Goal: Transaction & Acquisition: Obtain resource

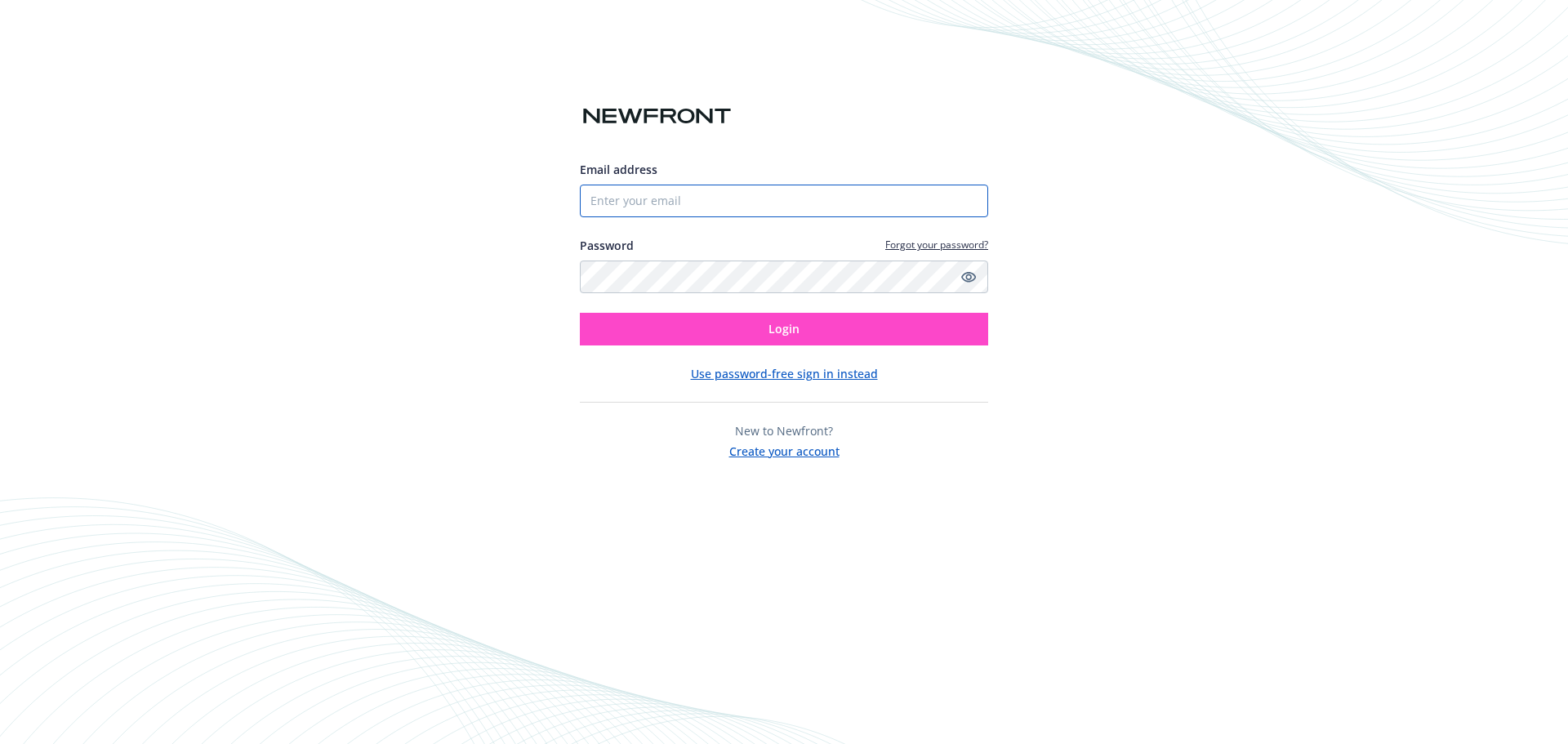
type input "tbjholdings@gmail.com"
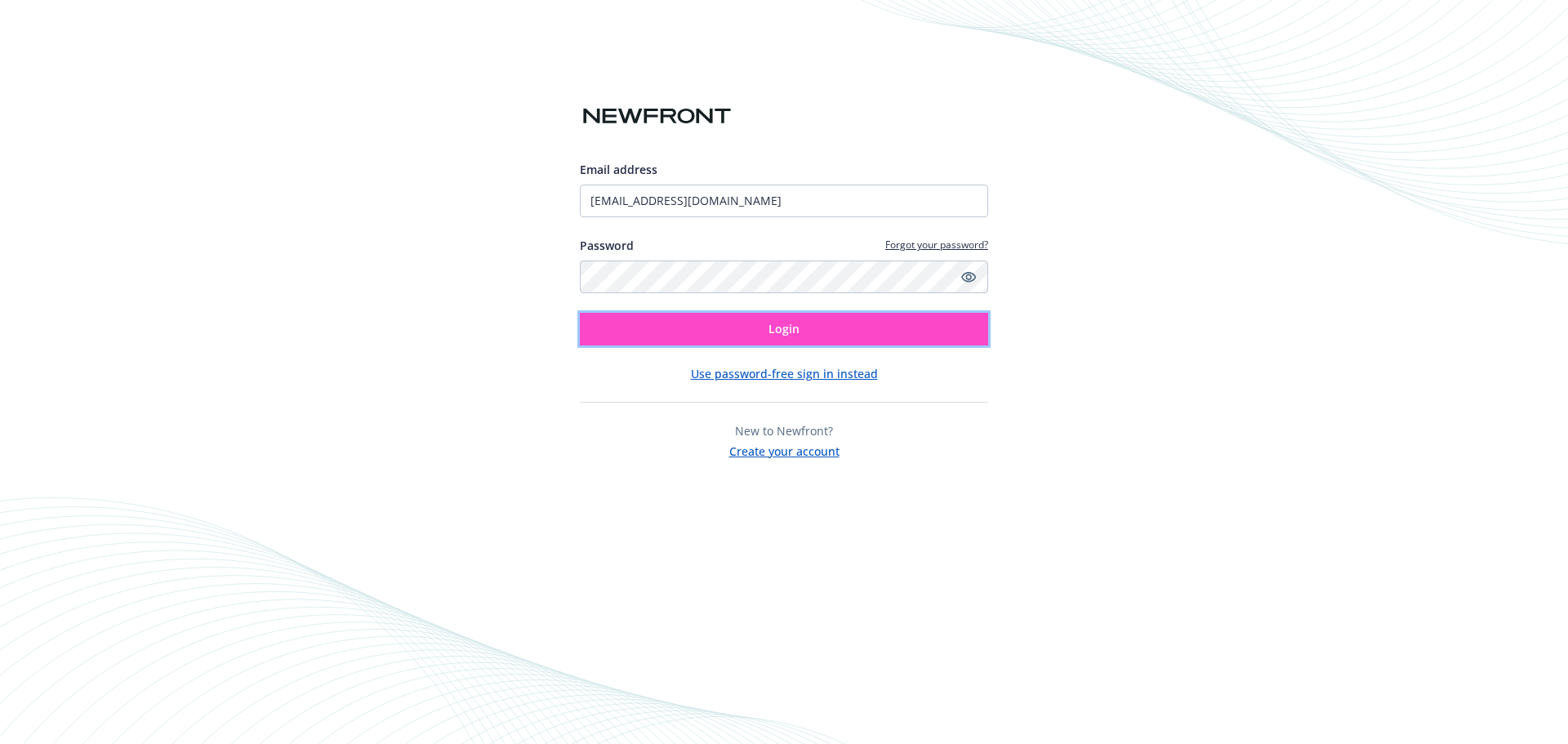
click at [731, 335] on button "Login" at bounding box center [784, 329] width 408 height 33
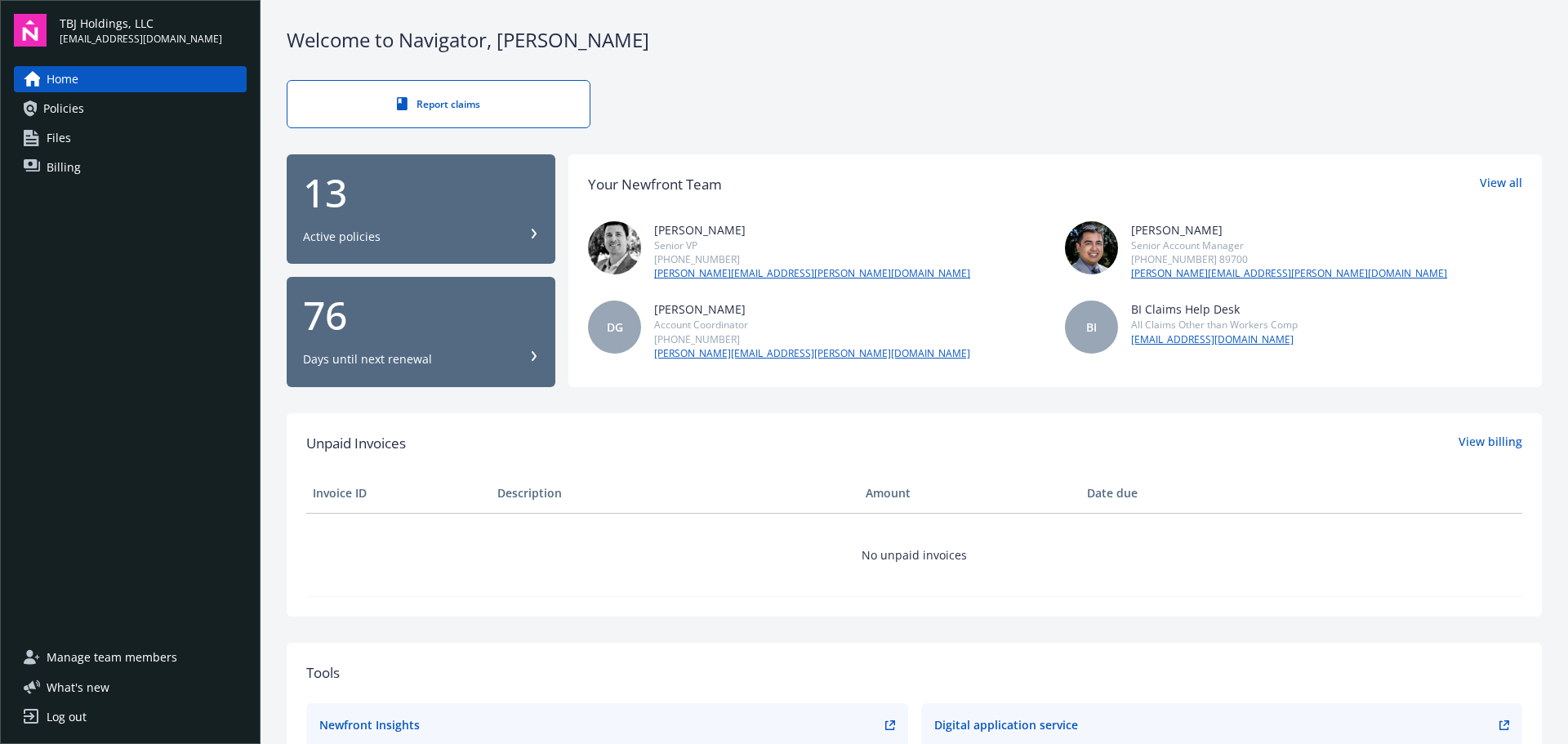
click at [69, 115] on span "Policies" at bounding box center [64, 108] width 41 height 26
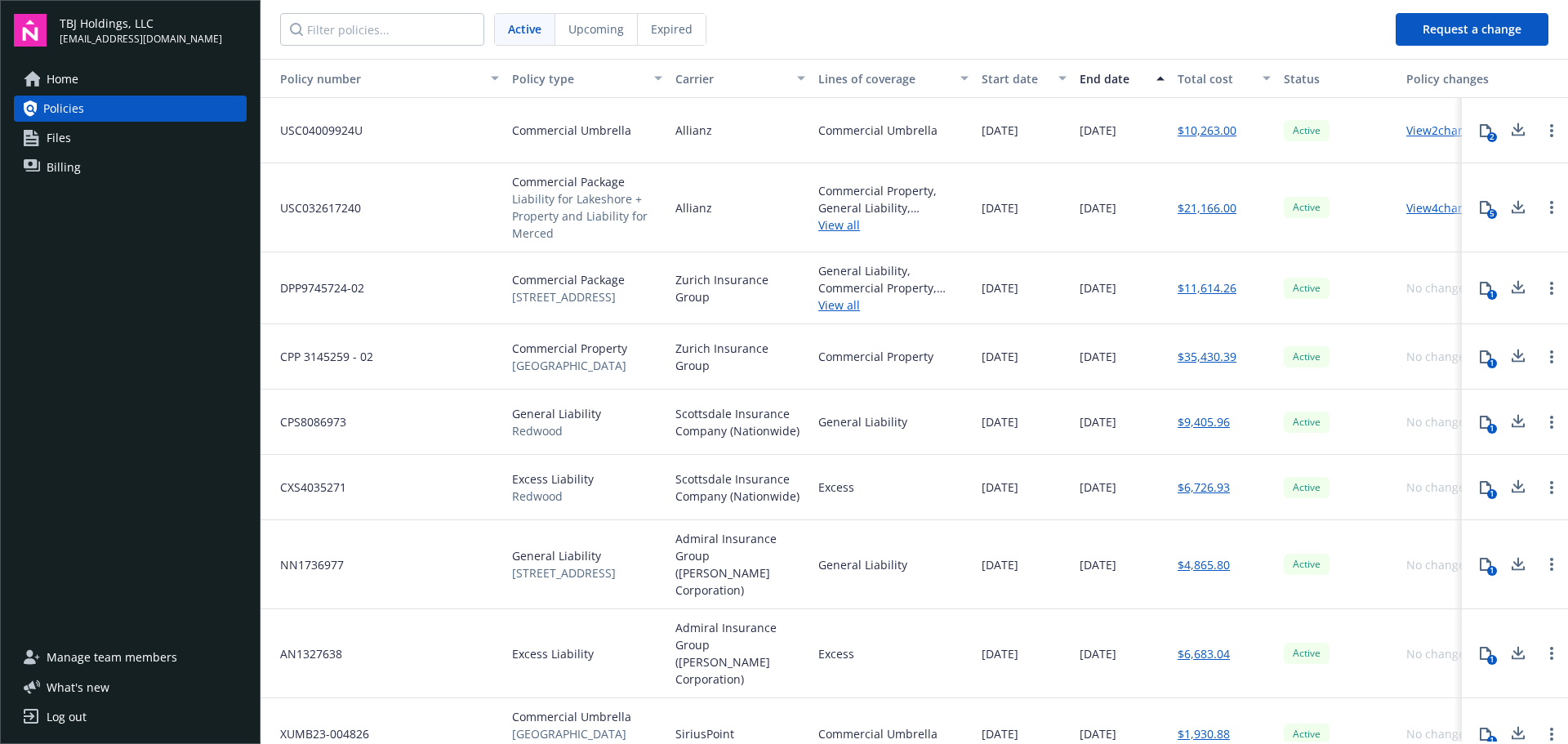
drag, startPoint x: 664, startPoint y: 28, endPoint x: 654, endPoint y: 42, distance: 17.2
click at [664, 28] on span "Expired" at bounding box center [672, 28] width 42 height 18
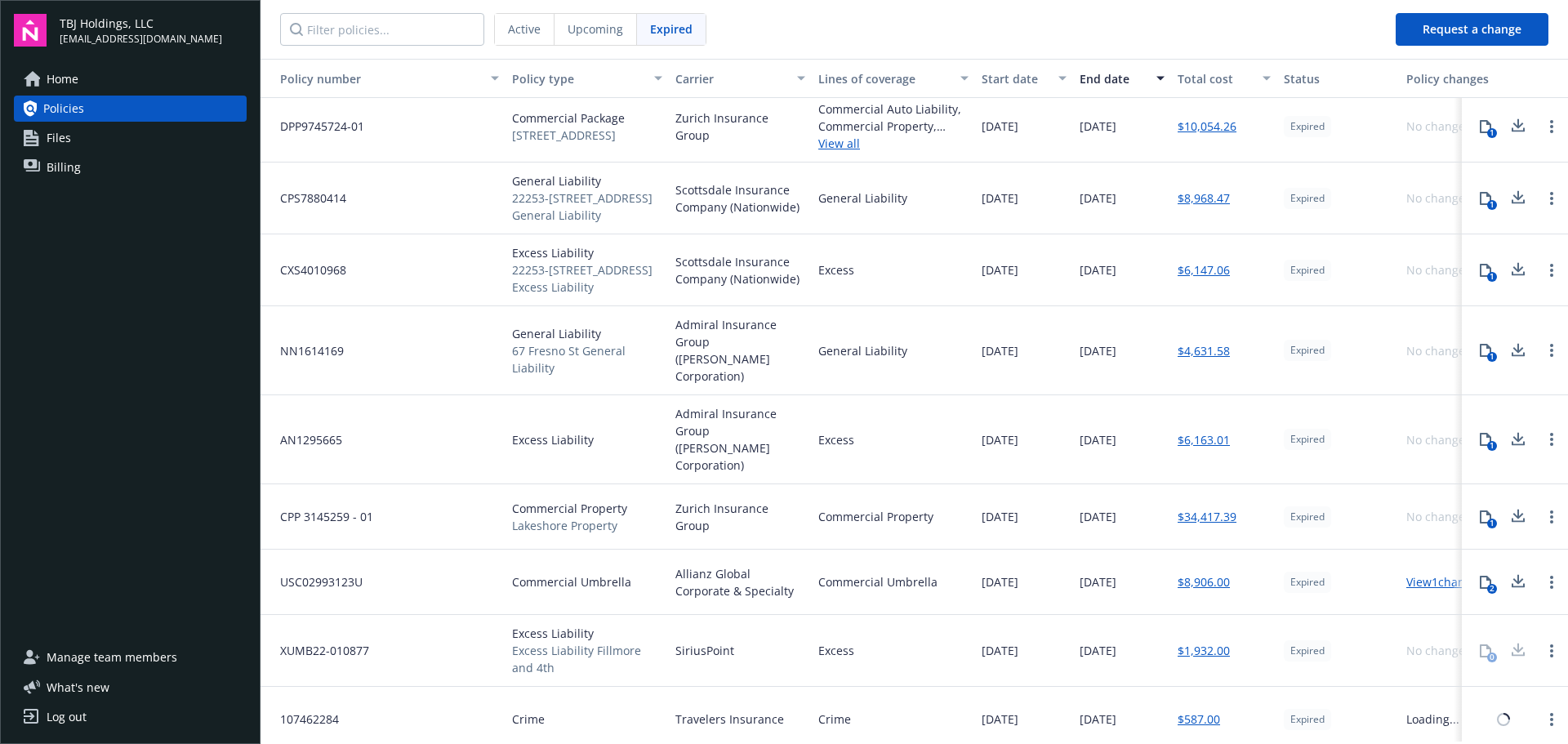
scroll to position [327, 0]
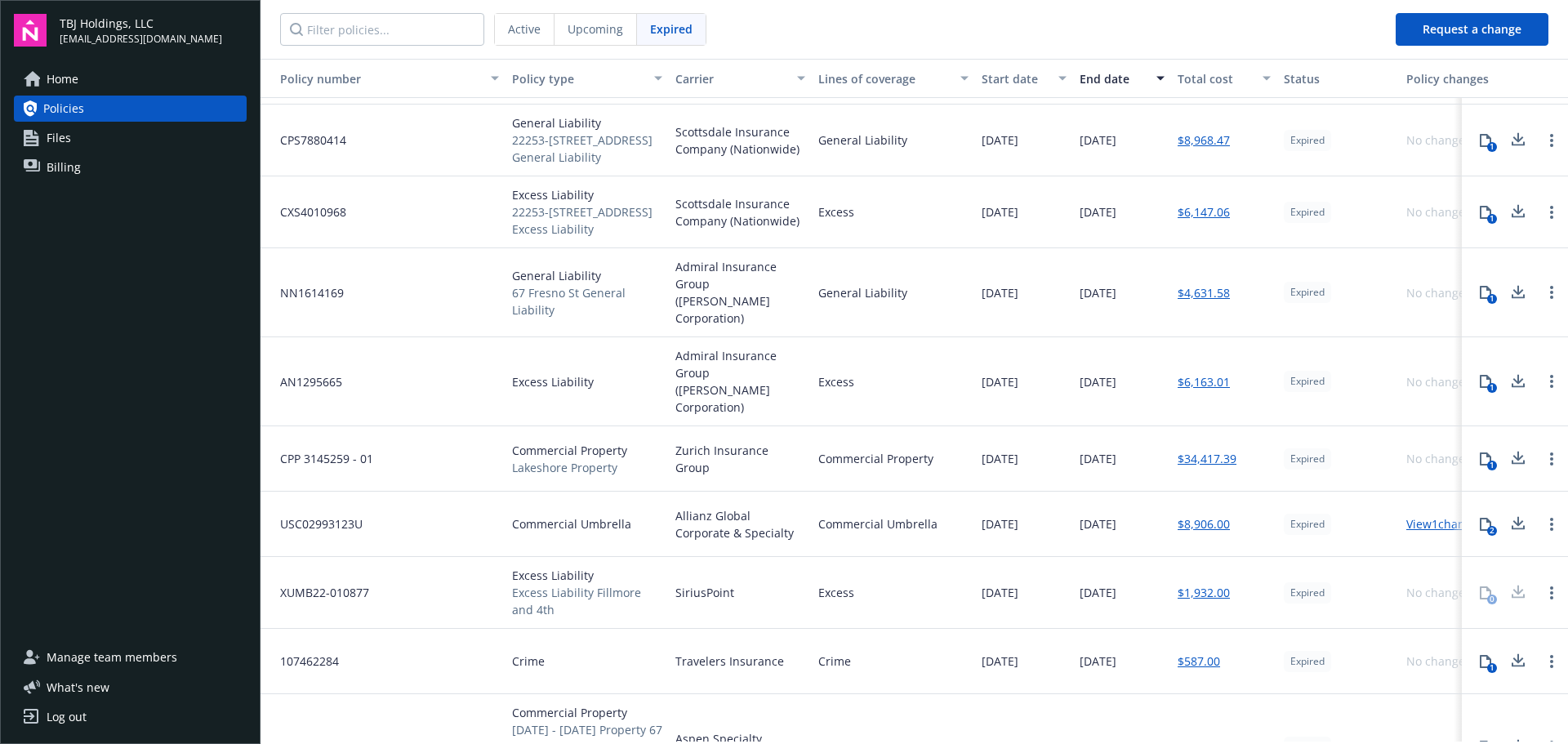
click at [1431, 516] on link "View 1 changes" at bounding box center [1444, 523] width 78 height 16
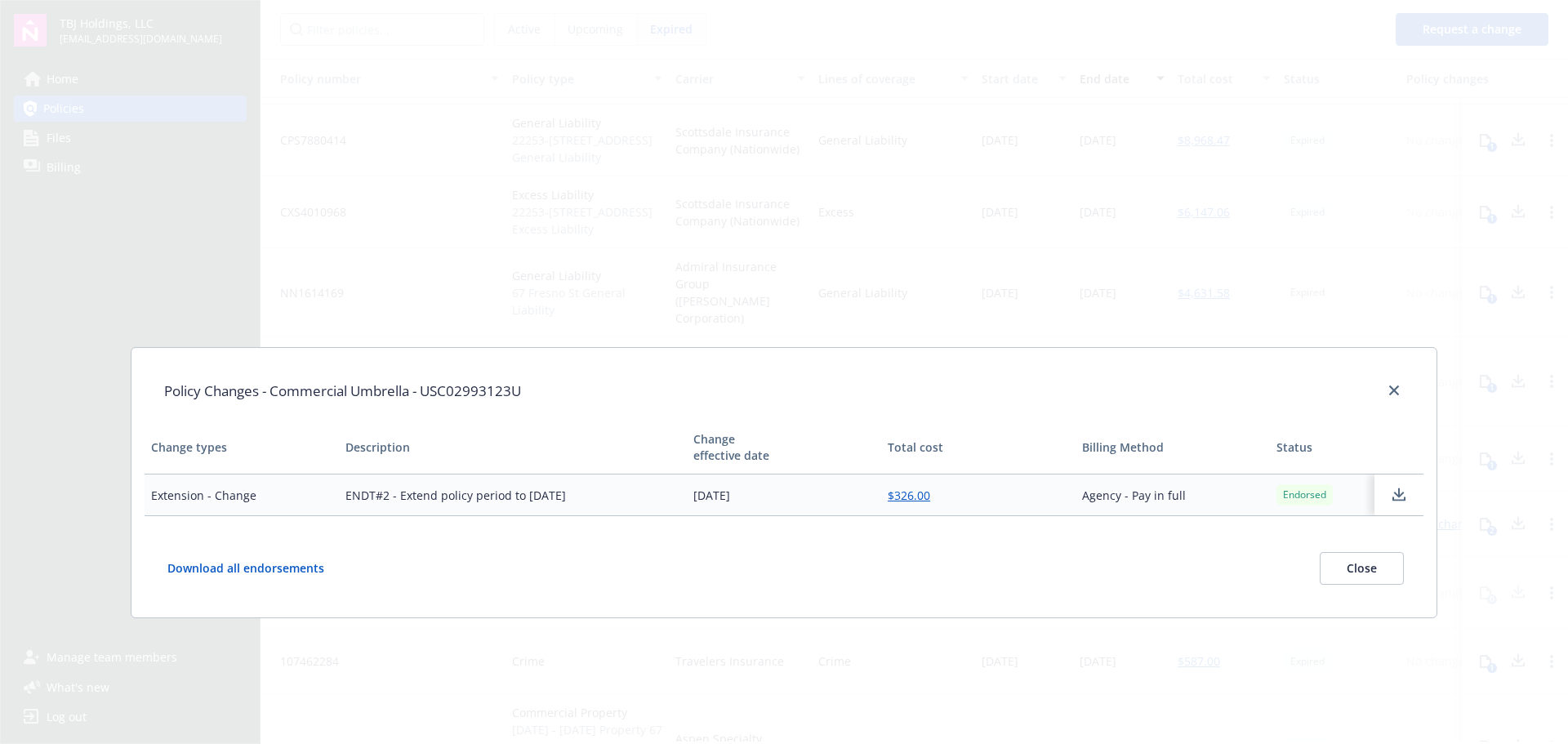
click at [1358, 577] on button "Close" at bounding box center [1362, 568] width 84 height 33
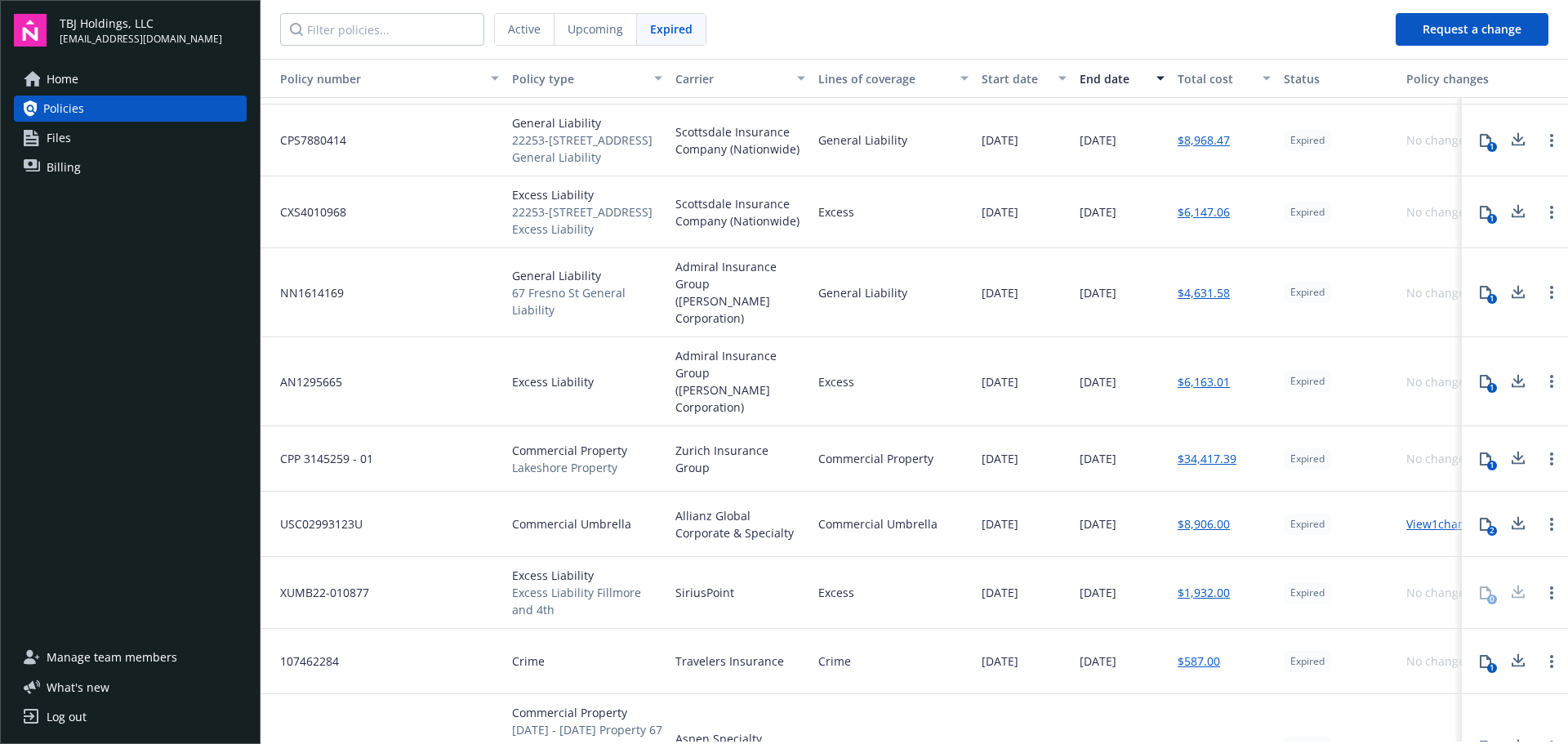
click at [1508, 514] on icon at bounding box center [1517, 524] width 19 height 20
click at [1479, 517] on icon at bounding box center [1485, 524] width 12 height 13
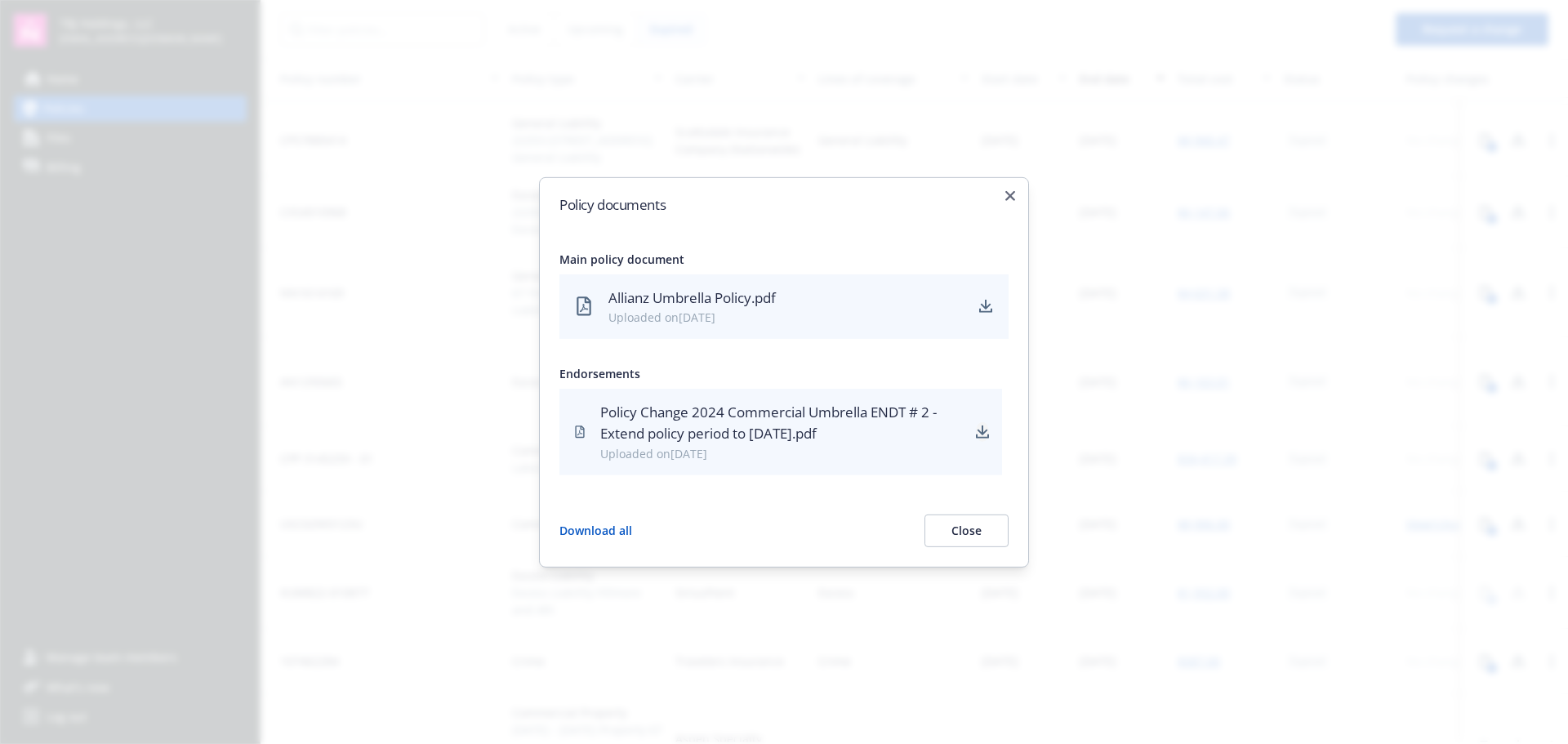
click at [980, 432] on icon "download" at bounding box center [982, 431] width 11 height 10
click at [984, 306] on icon "download" at bounding box center [985, 305] width 11 height 10
drag, startPoint x: 1013, startPoint y: 194, endPoint x: 980, endPoint y: 202, distance: 34.0
click at [1012, 195] on icon "button" at bounding box center [1011, 196] width 10 height 10
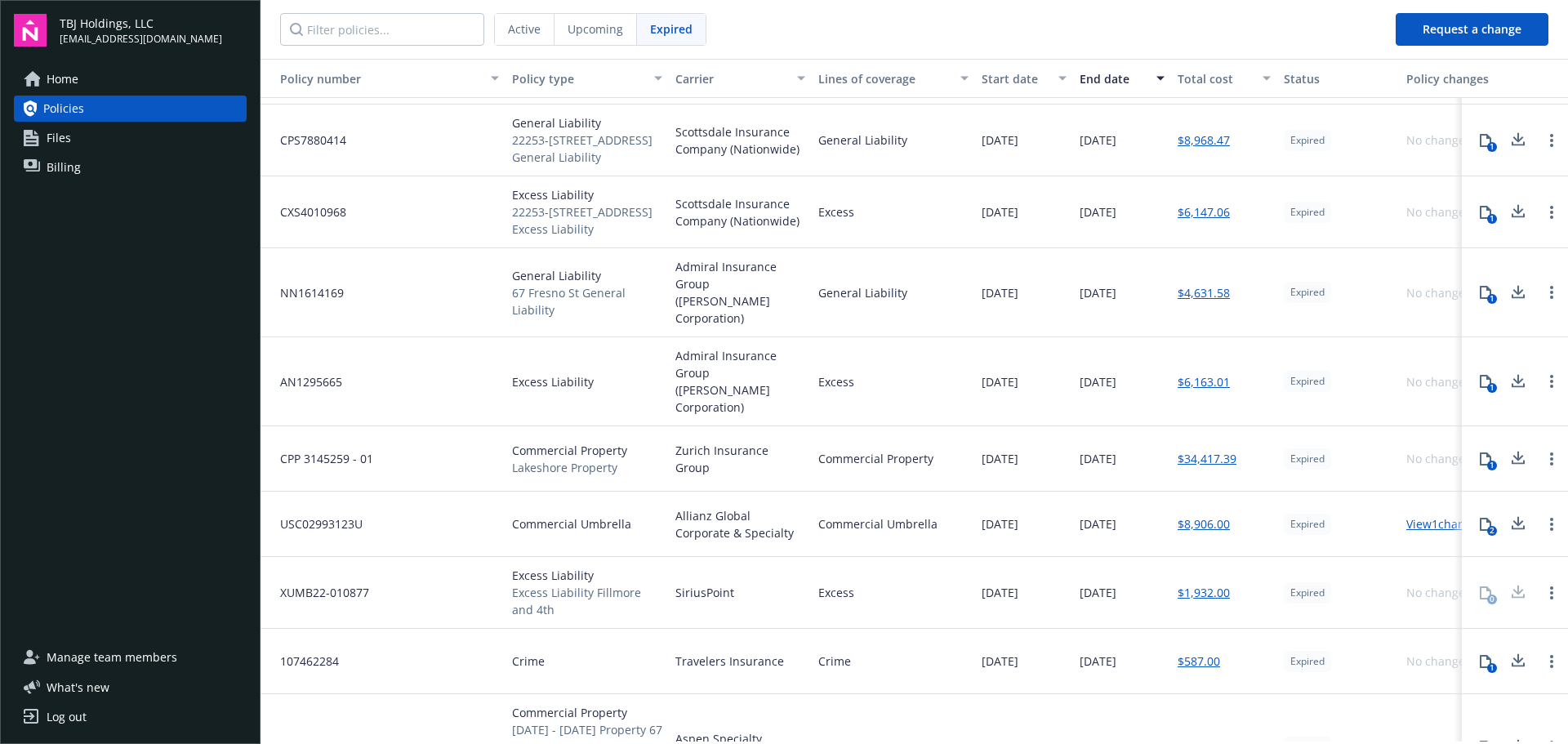
click at [81, 171] on link "Billing" at bounding box center [130, 167] width 232 height 26
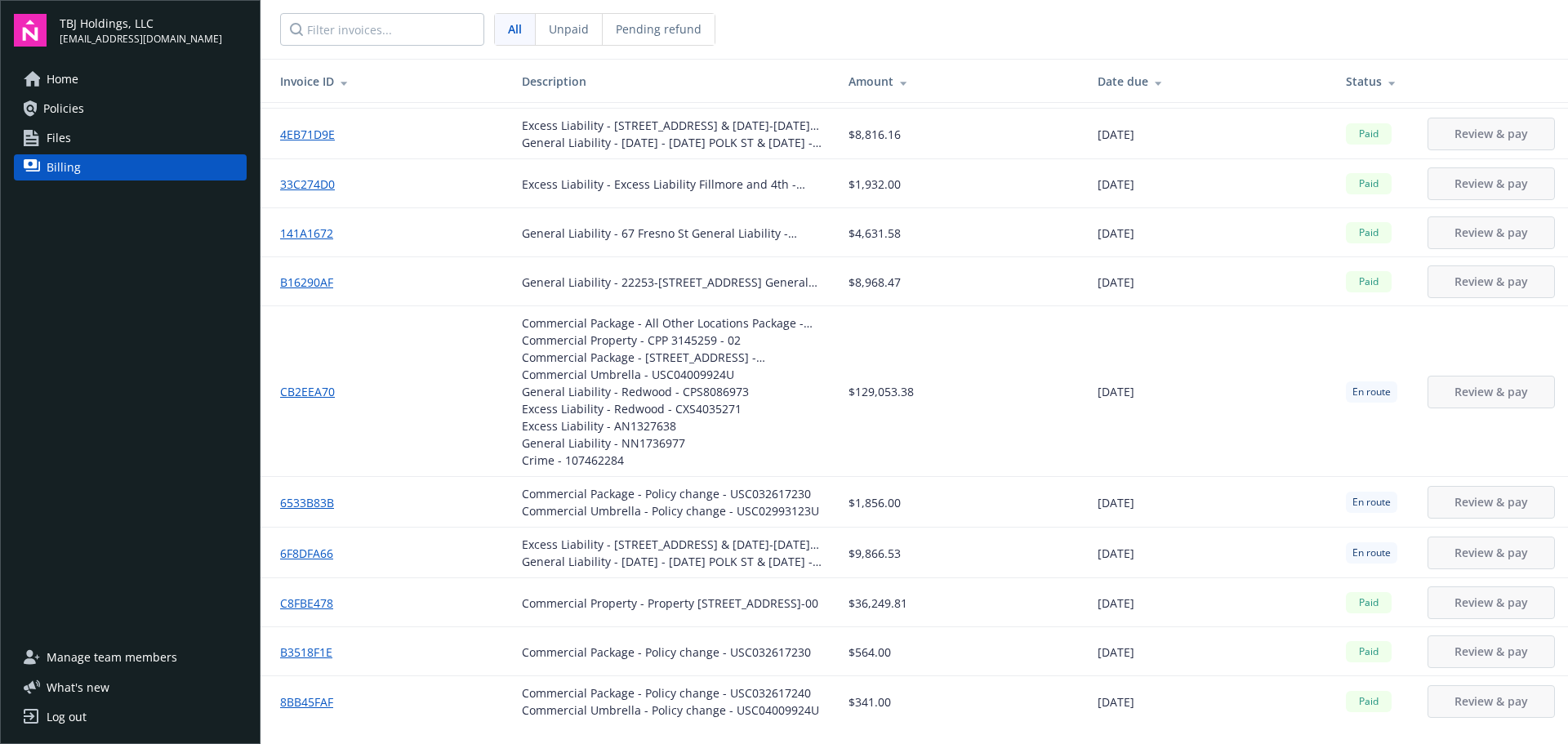
scroll to position [59, 0]
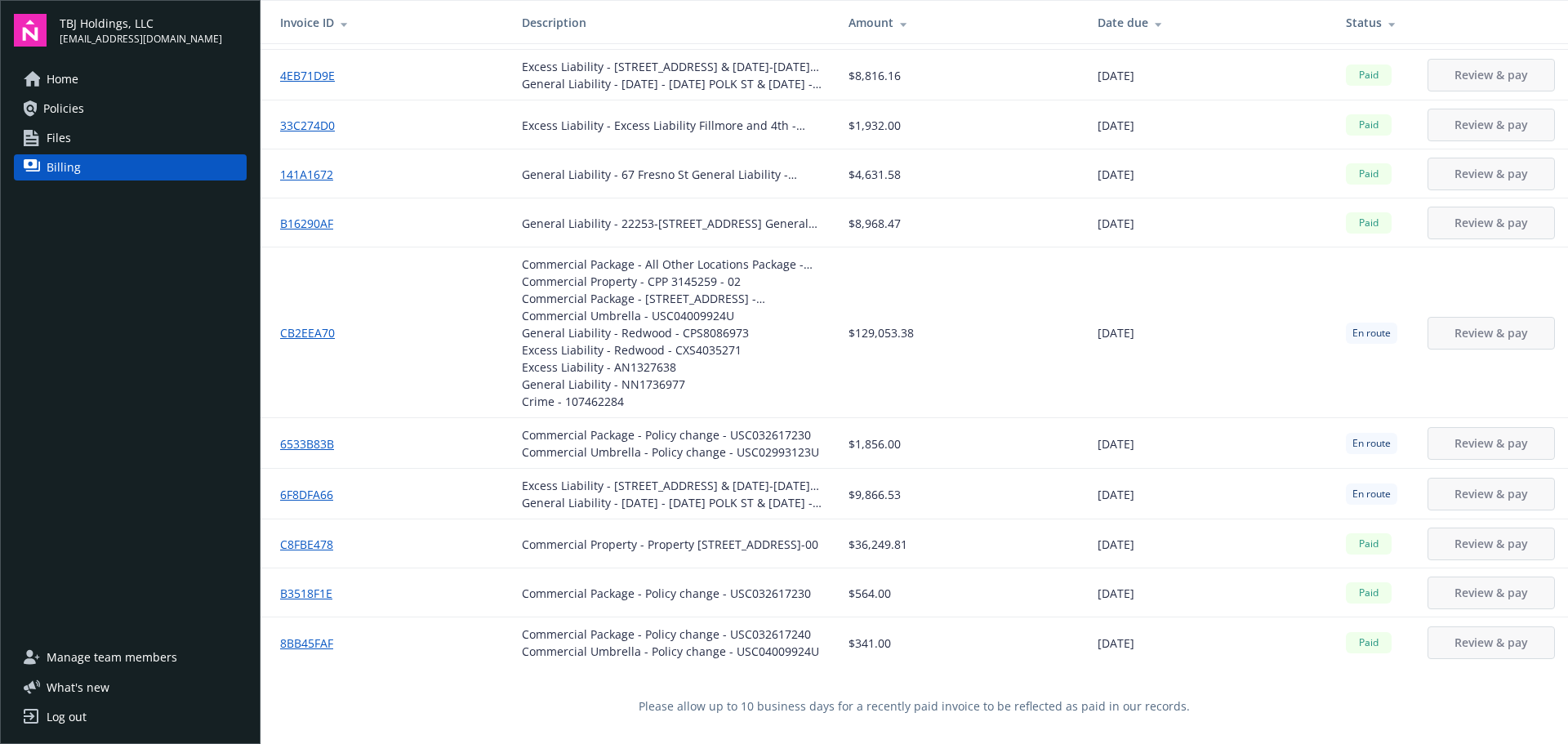
click at [70, 110] on span "Policies" at bounding box center [64, 108] width 41 height 26
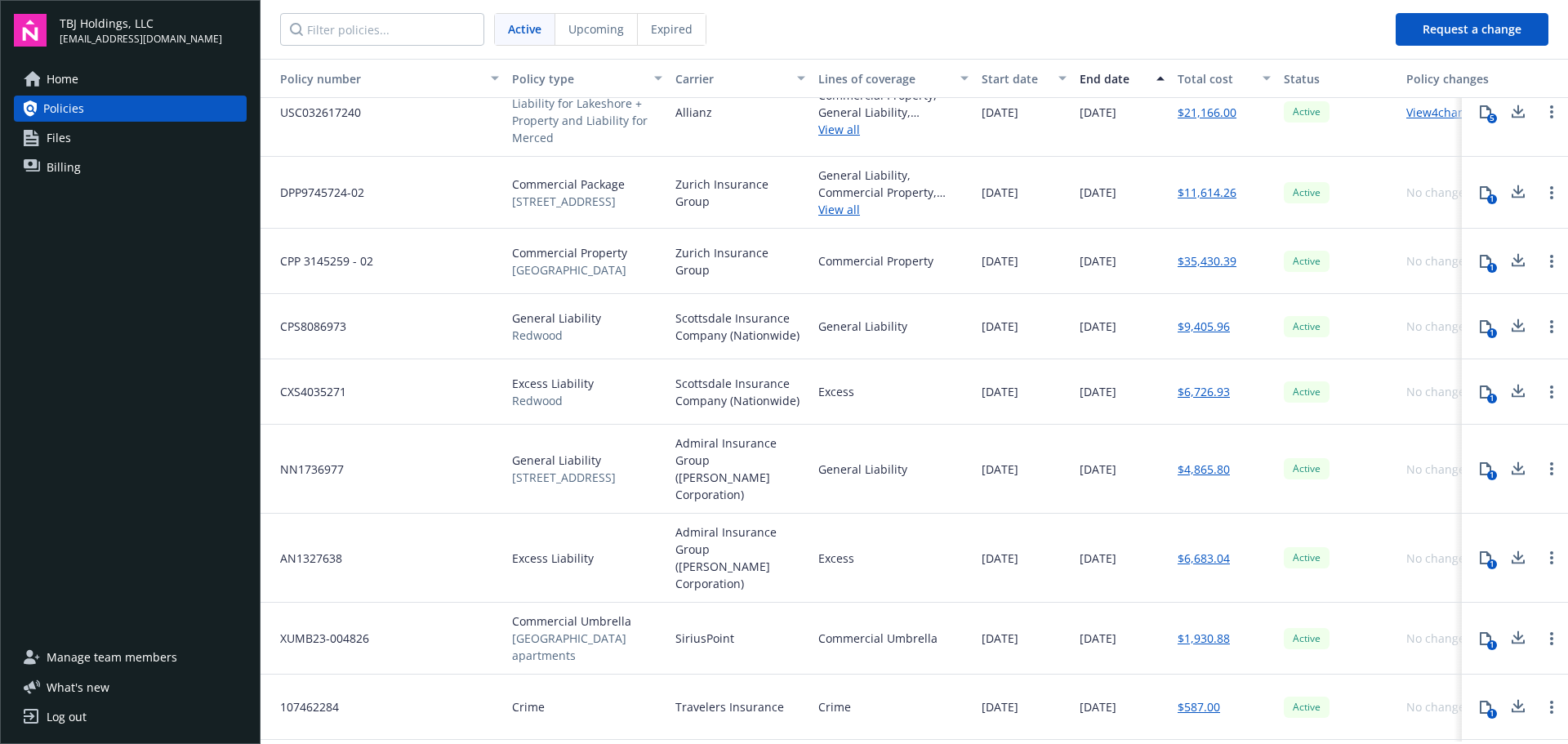
scroll to position [94, 0]
click at [658, 31] on span "Expired" at bounding box center [672, 28] width 42 height 18
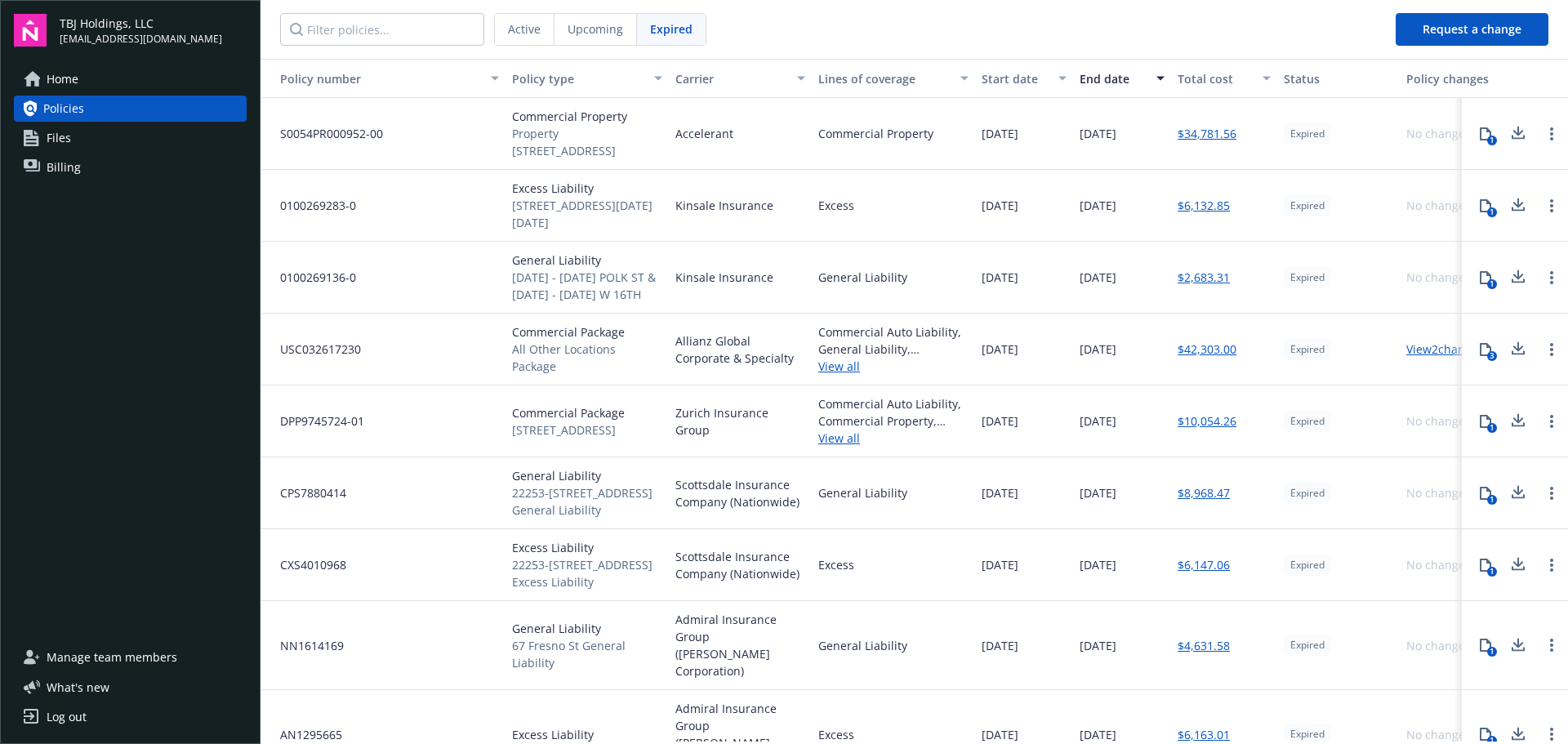
click at [79, 166] on span "Billing" at bounding box center [64, 167] width 34 height 26
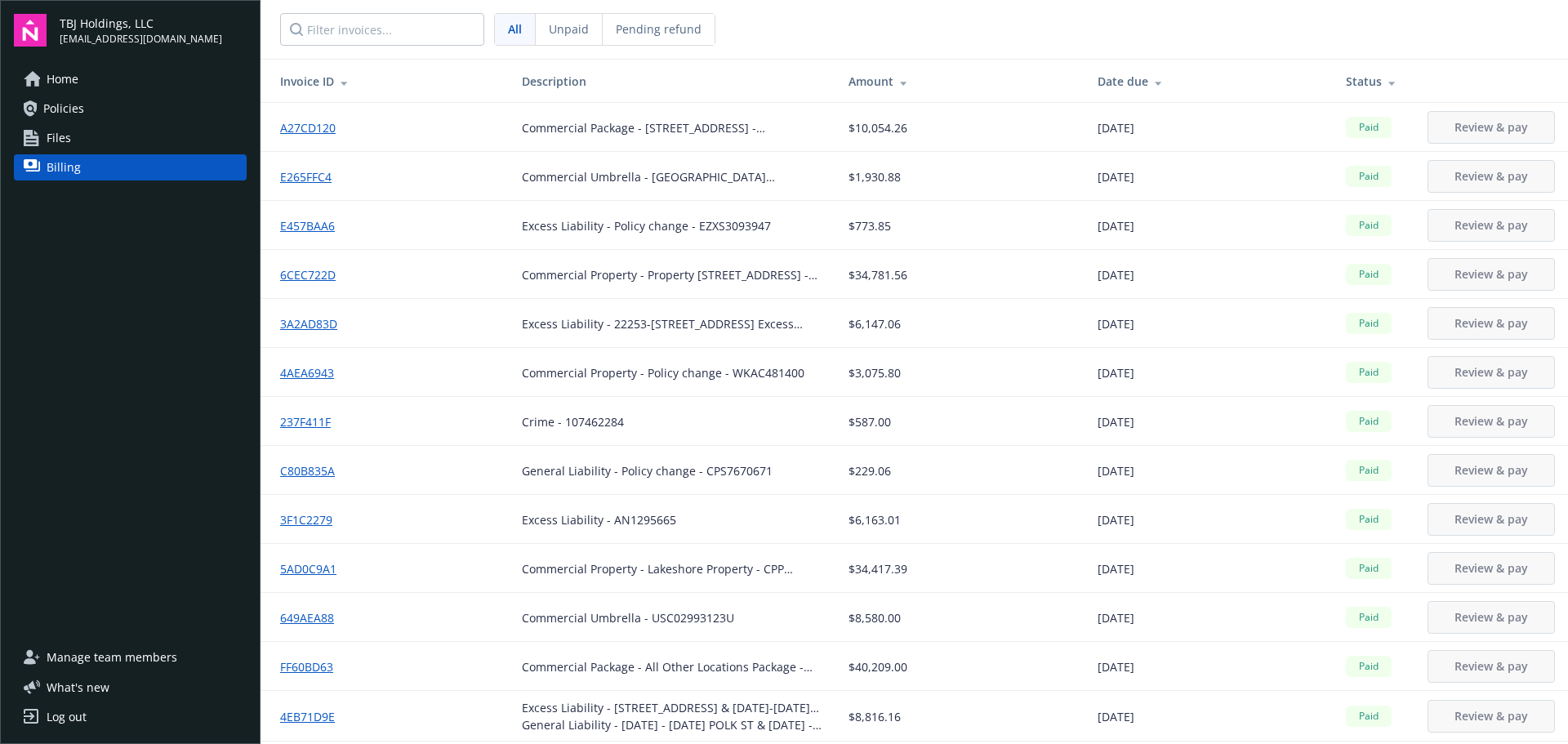
click at [514, 32] on span "All" at bounding box center [515, 28] width 14 height 18
click at [1106, 89] on div "Date due" at bounding box center [1209, 81] width 222 height 18
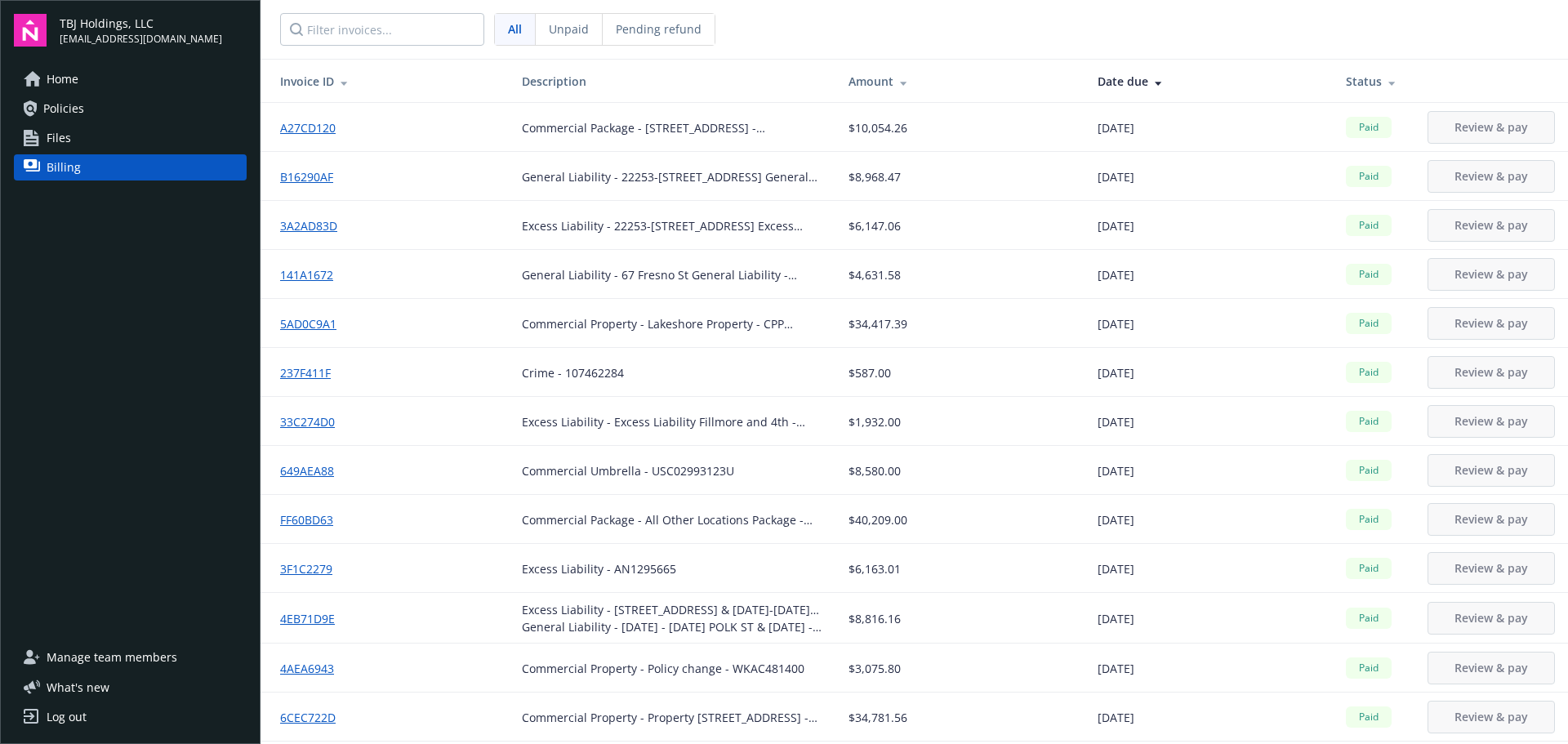
click at [1106, 89] on div "Date due" at bounding box center [1209, 81] width 222 height 18
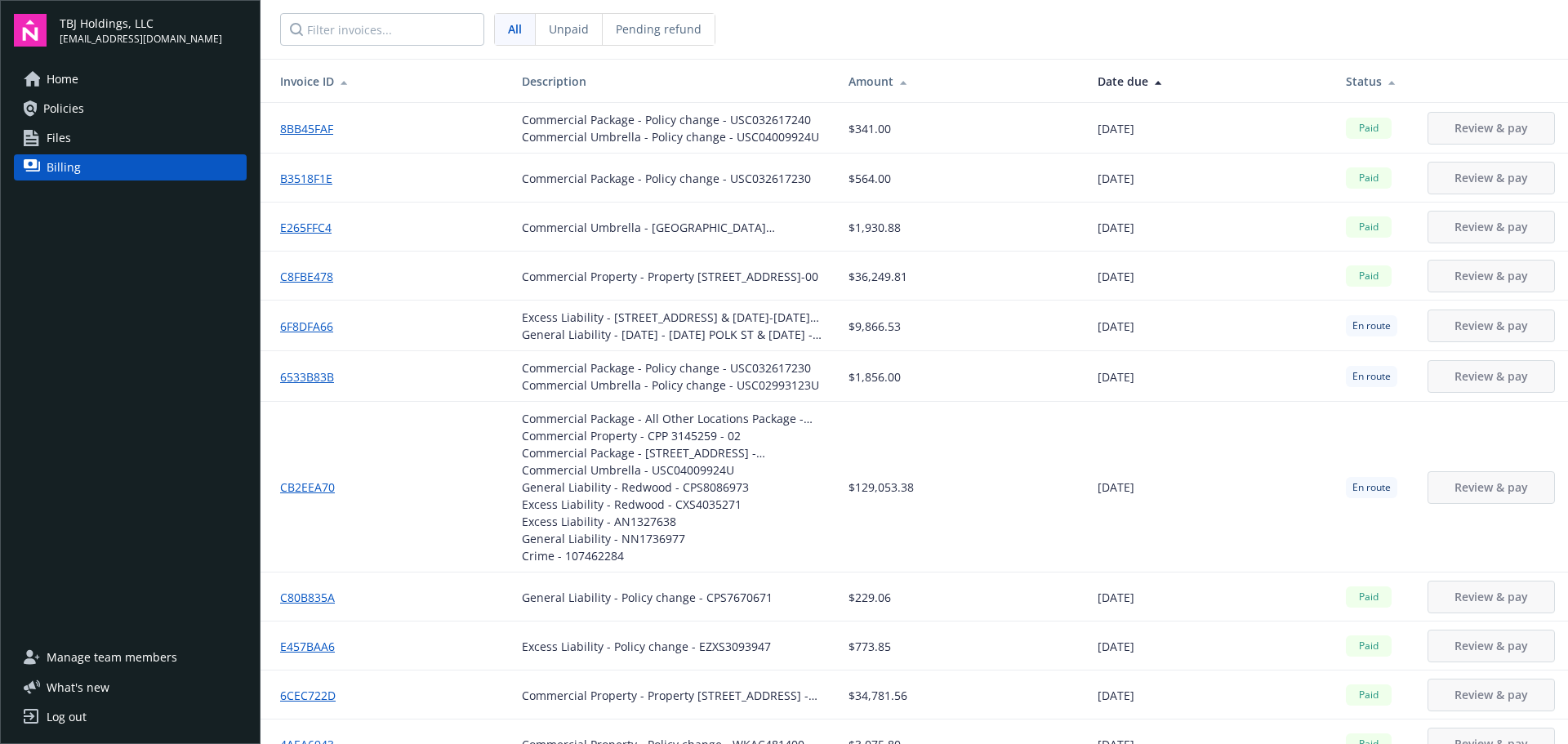
click at [323, 375] on link "6533B83B" at bounding box center [313, 377] width 67 height 18
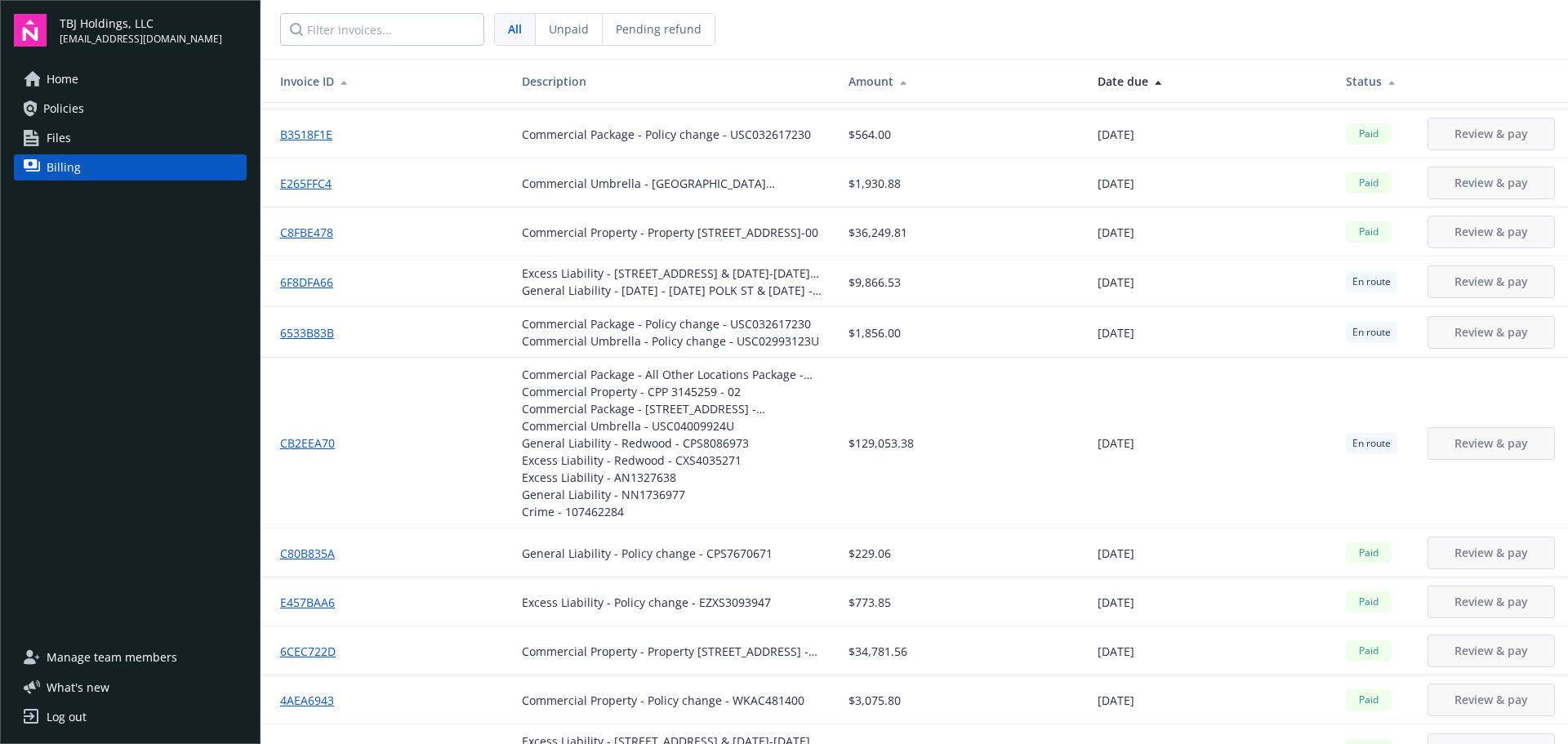
scroll to position [327, 0]
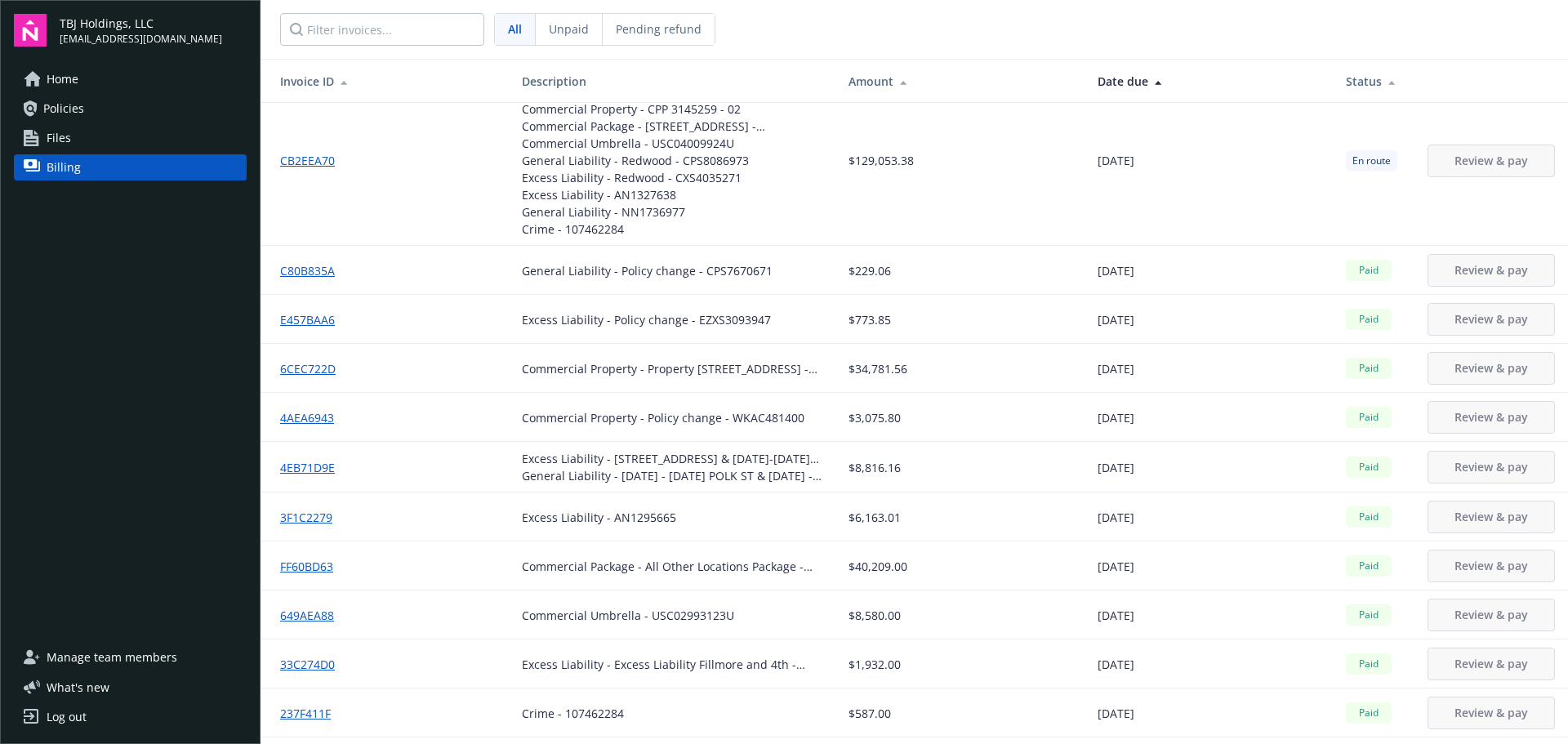
click at [292, 160] on link "CB2EEA70" at bounding box center [313, 161] width 68 height 18
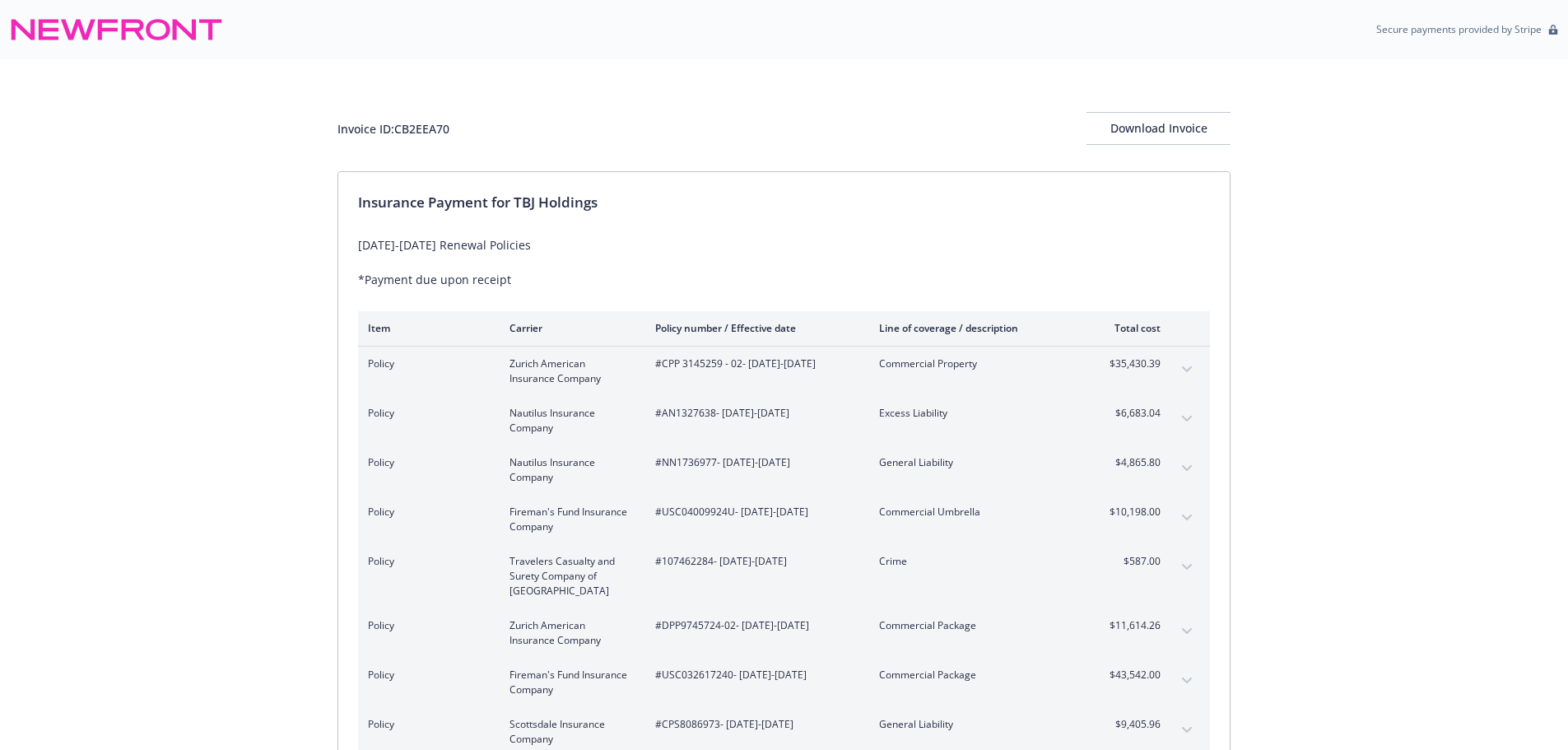
click at [1186, 519] on icon "expand content" at bounding box center [1187, 517] width 10 height 6
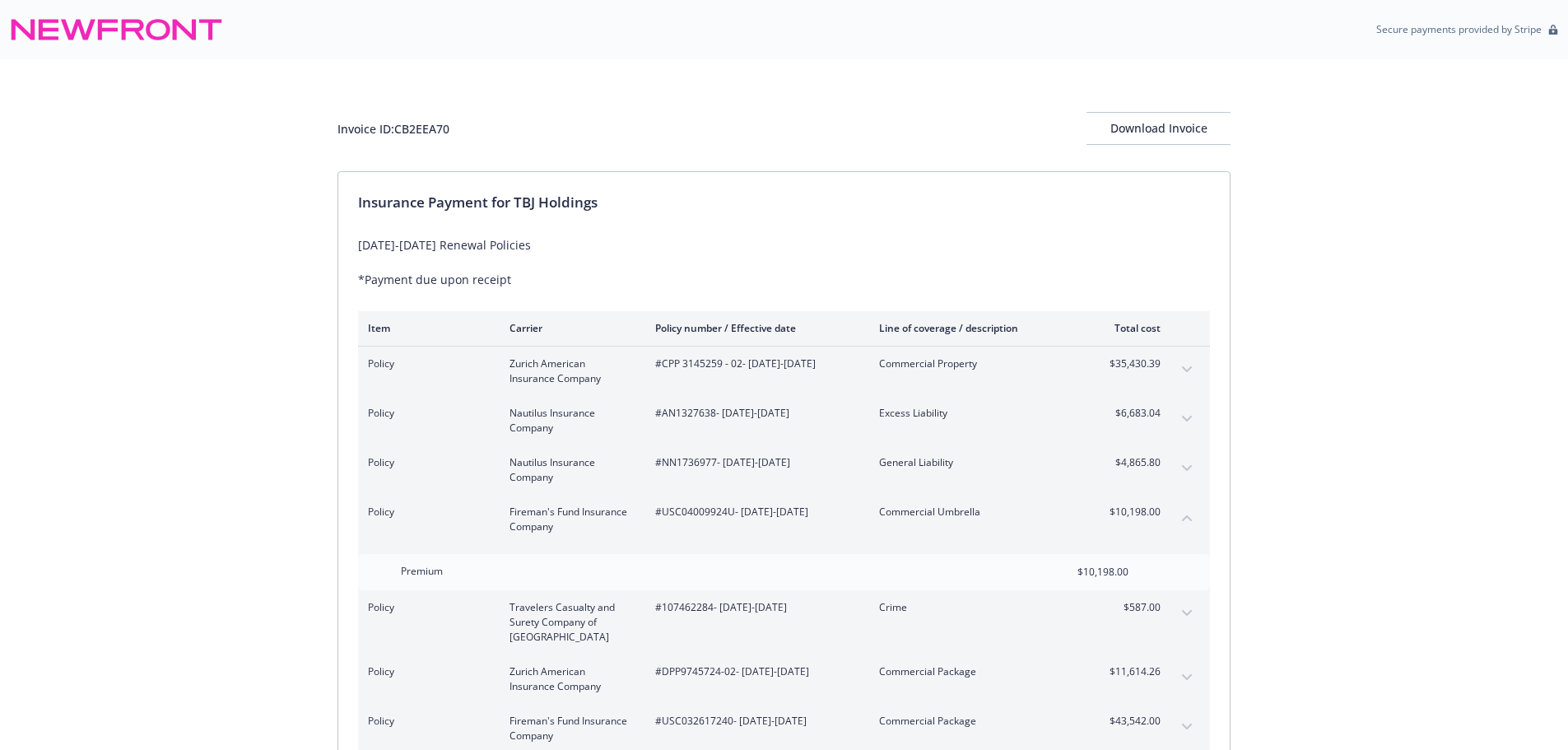
click at [1186, 519] on icon "collapse content" at bounding box center [1187, 518] width 10 height 7
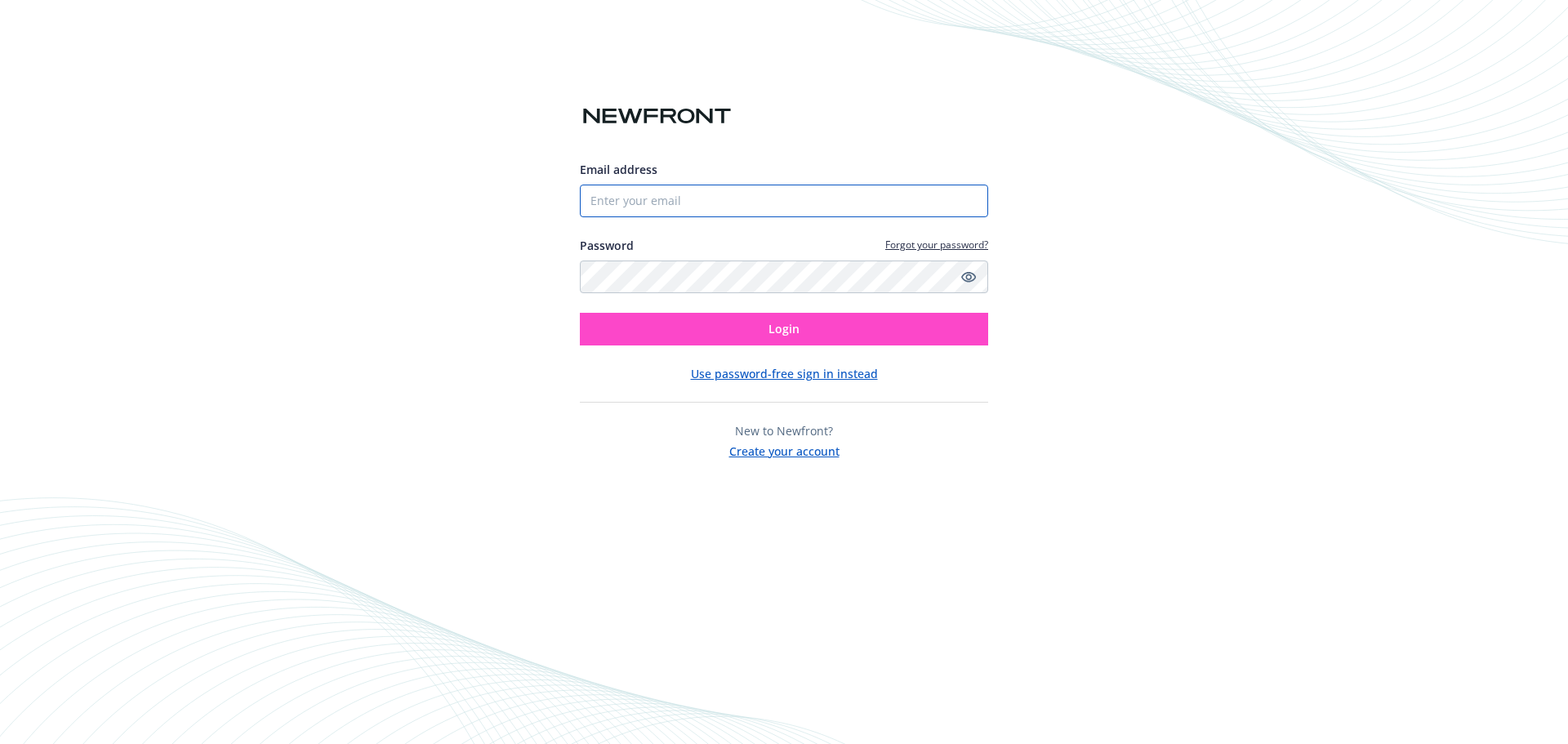
type input "[EMAIL_ADDRESS][DOMAIN_NAME]"
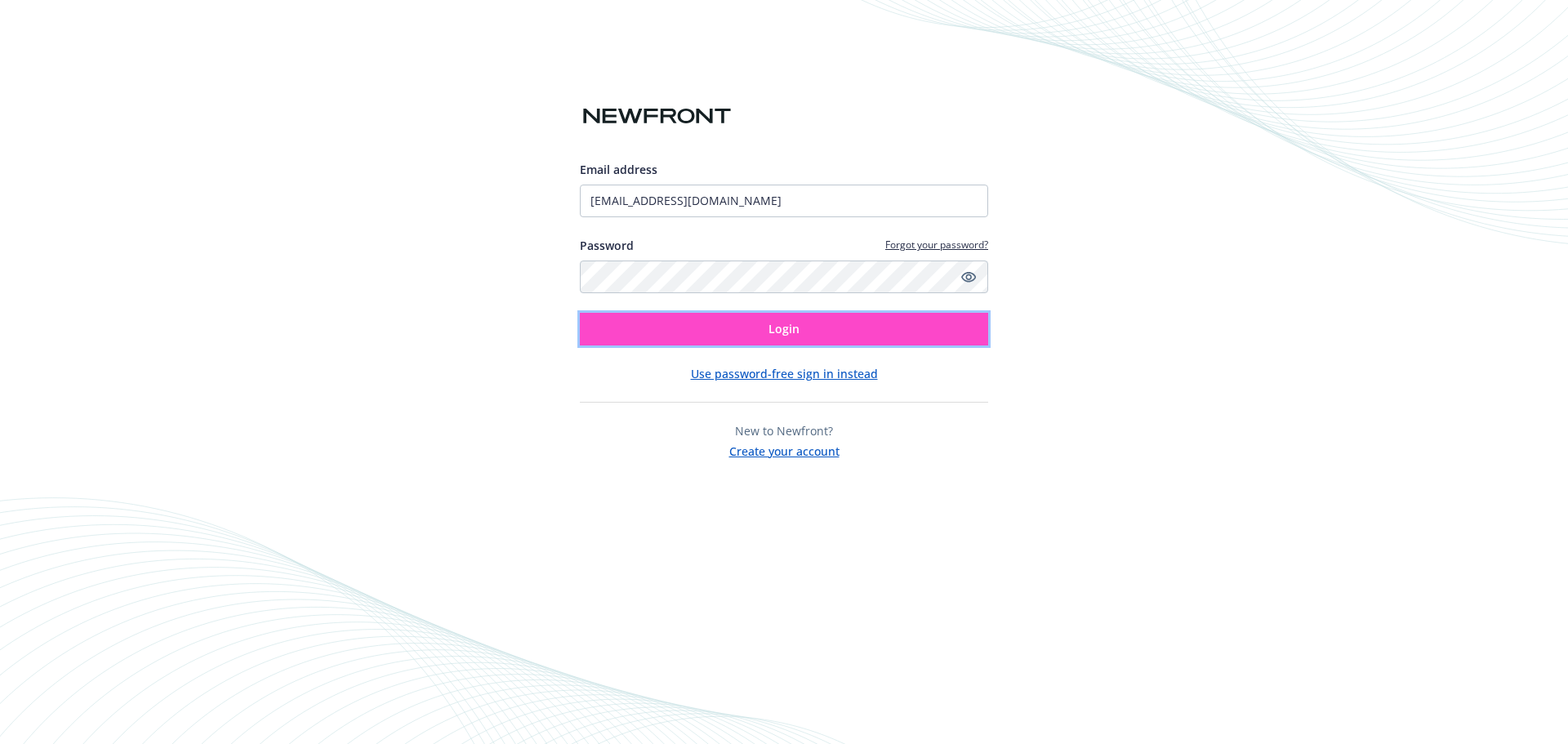
click at [733, 334] on button "Login" at bounding box center [784, 329] width 408 height 33
